Goal: Transaction & Acquisition: Book appointment/travel/reservation

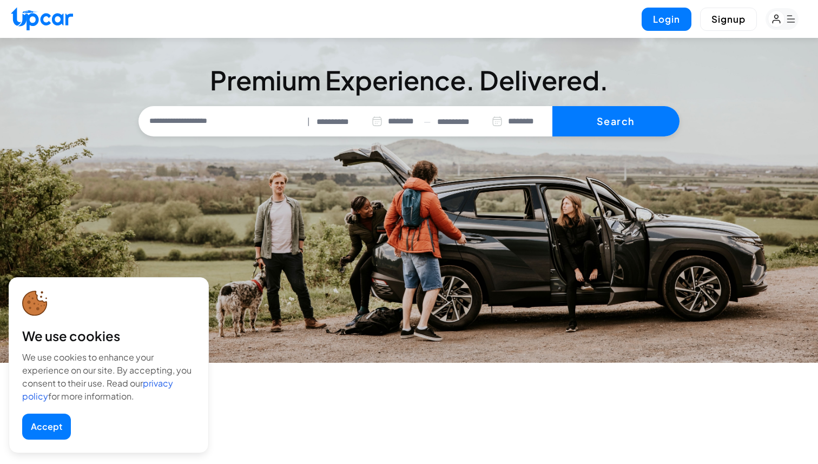
select select "********"
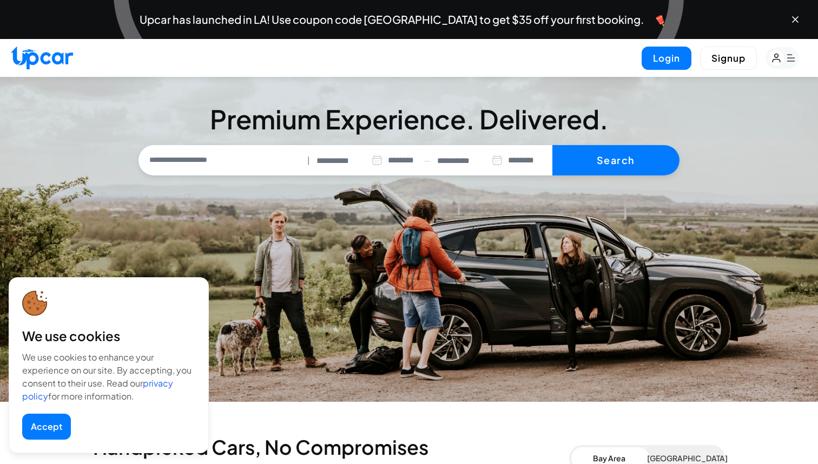
click at [44, 425] on button "Accept" at bounding box center [46, 426] width 49 height 26
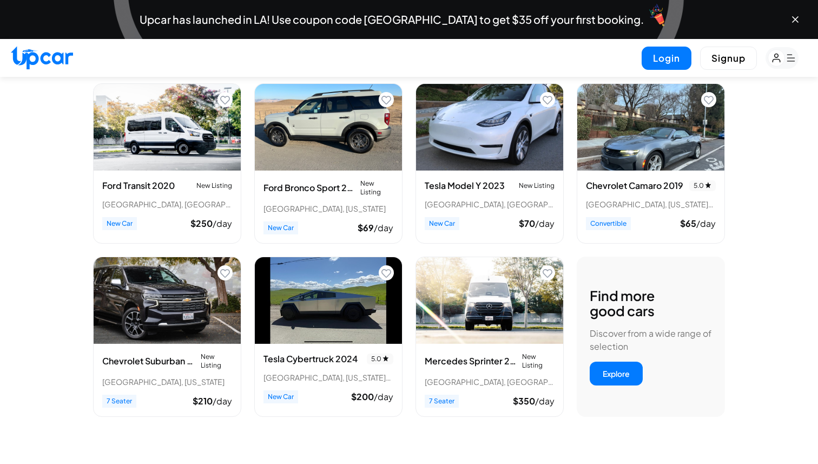
scroll to position [402, 0]
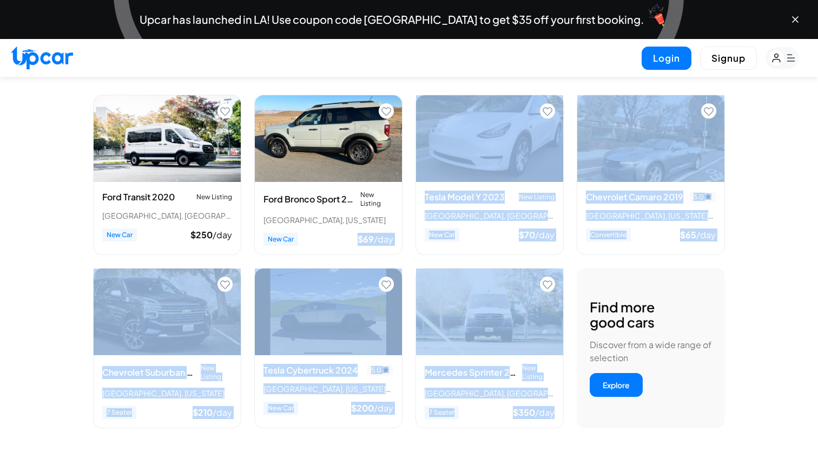
drag, startPoint x: 248, startPoint y: 260, endPoint x: 555, endPoint y: 434, distance: 352.2
click at [555, 434] on div "Ford Transit 2020 New Listing [GEOGRAPHIC_DATA], [GEOGRAPHIC_DATA] New Car $ 25…" at bounding box center [409, 266] width 632 height 342
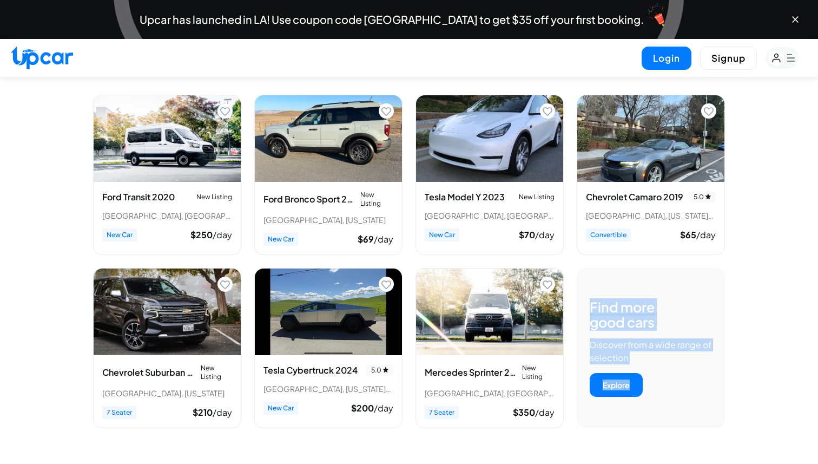
drag, startPoint x: 584, startPoint y: 265, endPoint x: 694, endPoint y: 426, distance: 194.7
click at [694, 426] on div "Ford Transit 2020 New Listing [GEOGRAPHIC_DATA], [GEOGRAPHIC_DATA] New Car $ 25…" at bounding box center [409, 266] width 632 height 342
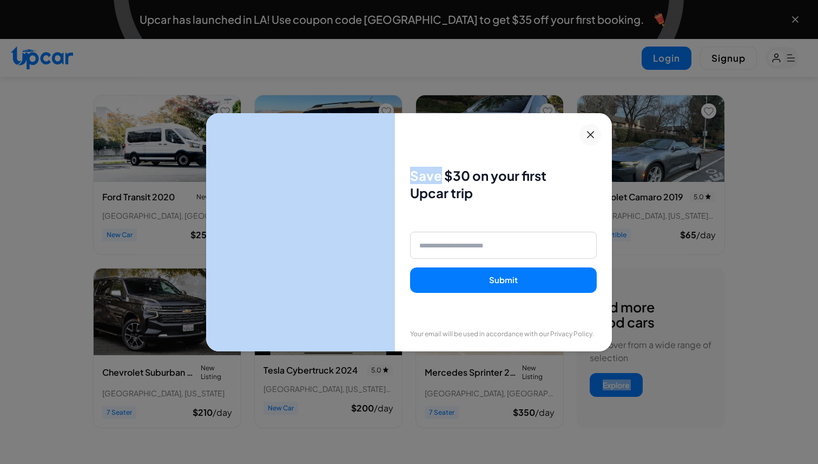
drag, startPoint x: 761, startPoint y: 445, endPoint x: 605, endPoint y: 148, distance: 336.3
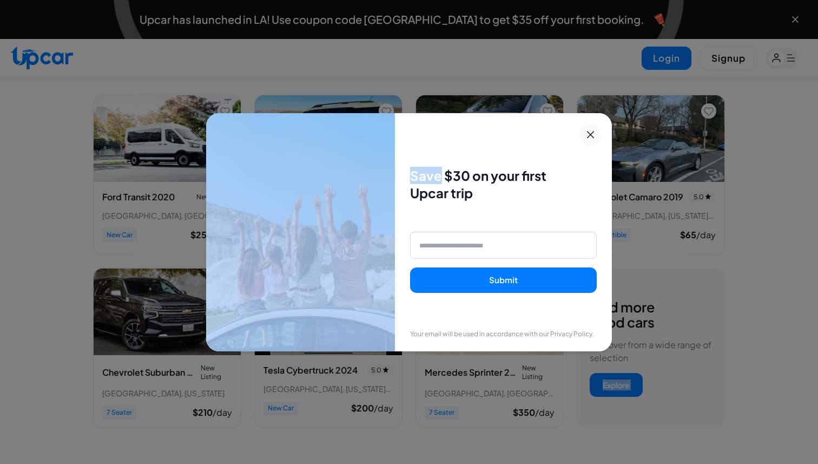
click at [590, 133] on icon at bounding box center [591, 134] width 14 height 13
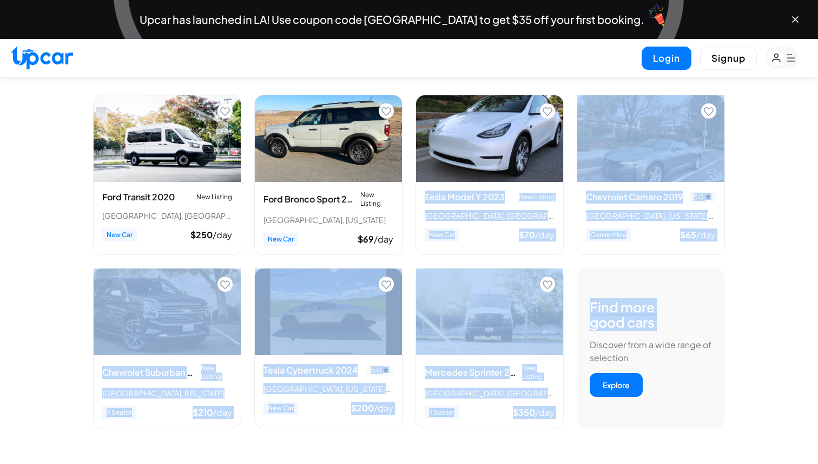
drag, startPoint x: 569, startPoint y: 89, endPoint x: 745, endPoint y: 301, distance: 276.0
